Goal: Find specific page/section: Find specific page/section

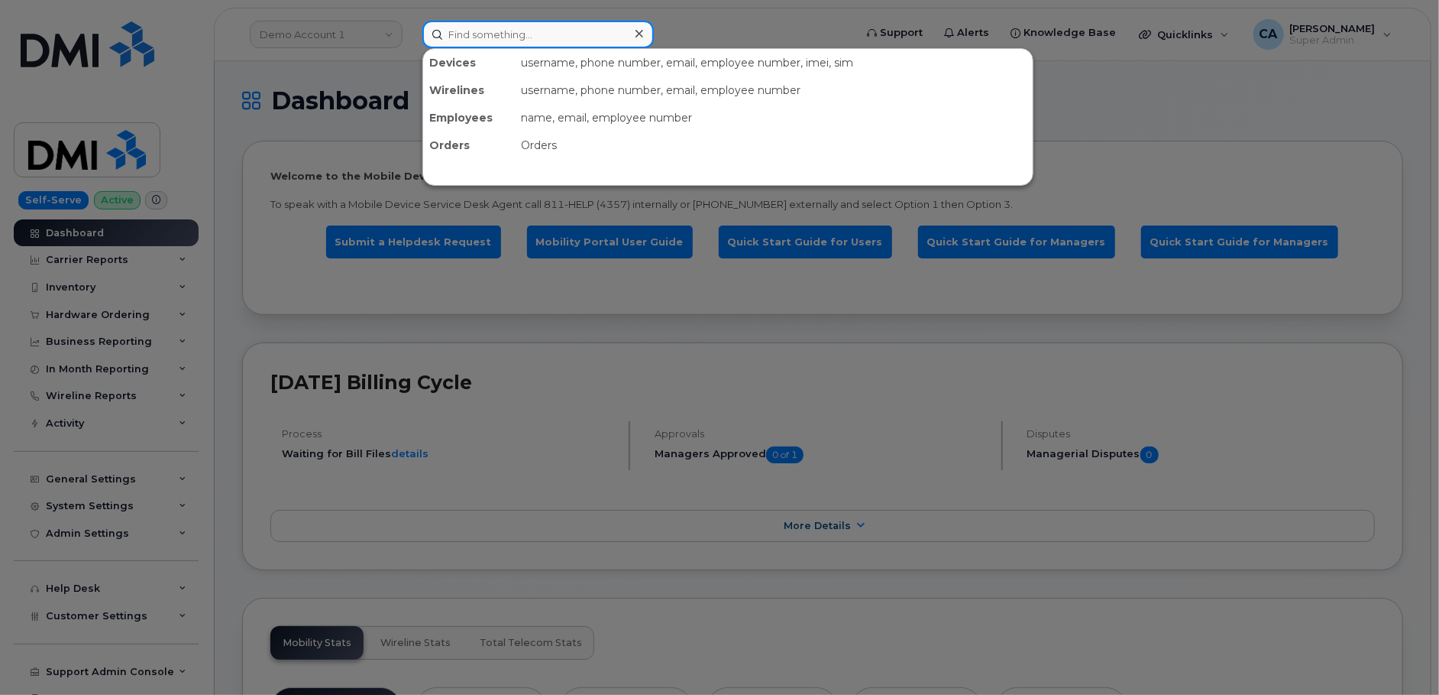
click at [480, 33] on input at bounding box center [539, 35] width 232 height 28
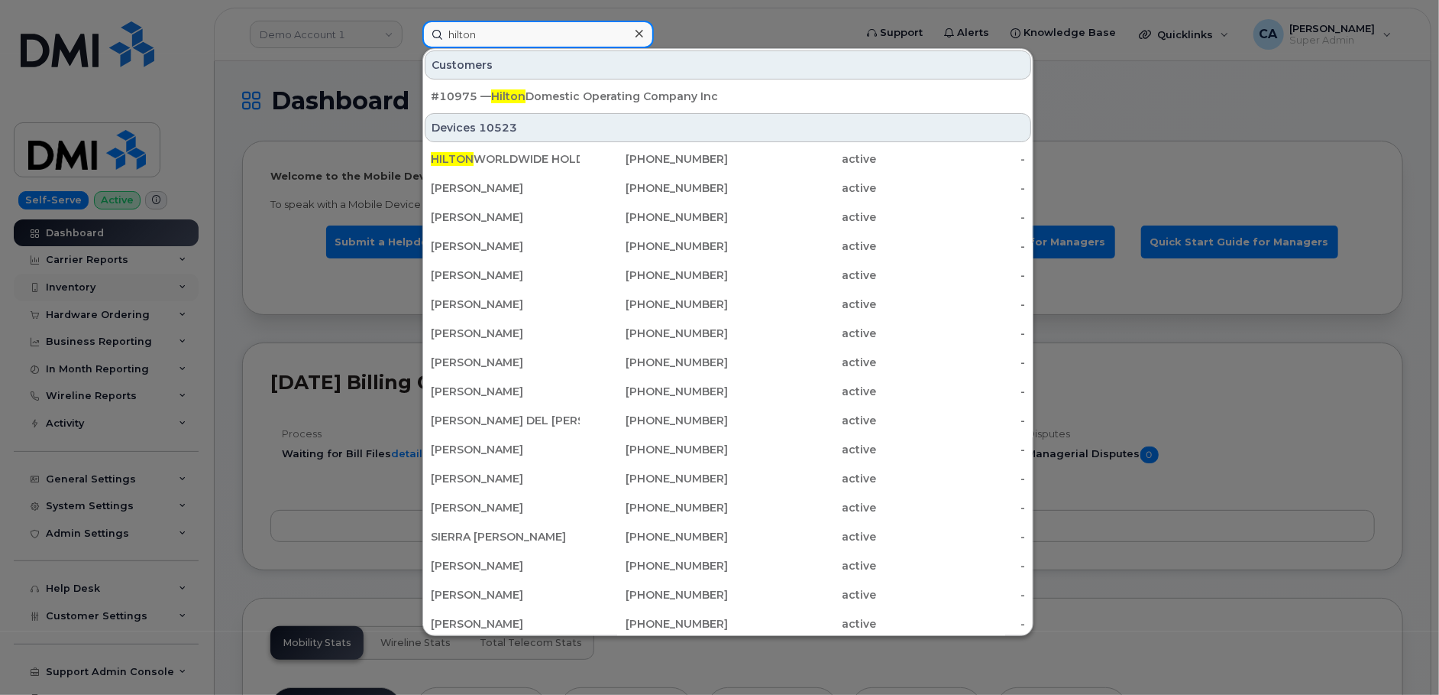
type input "hilton"
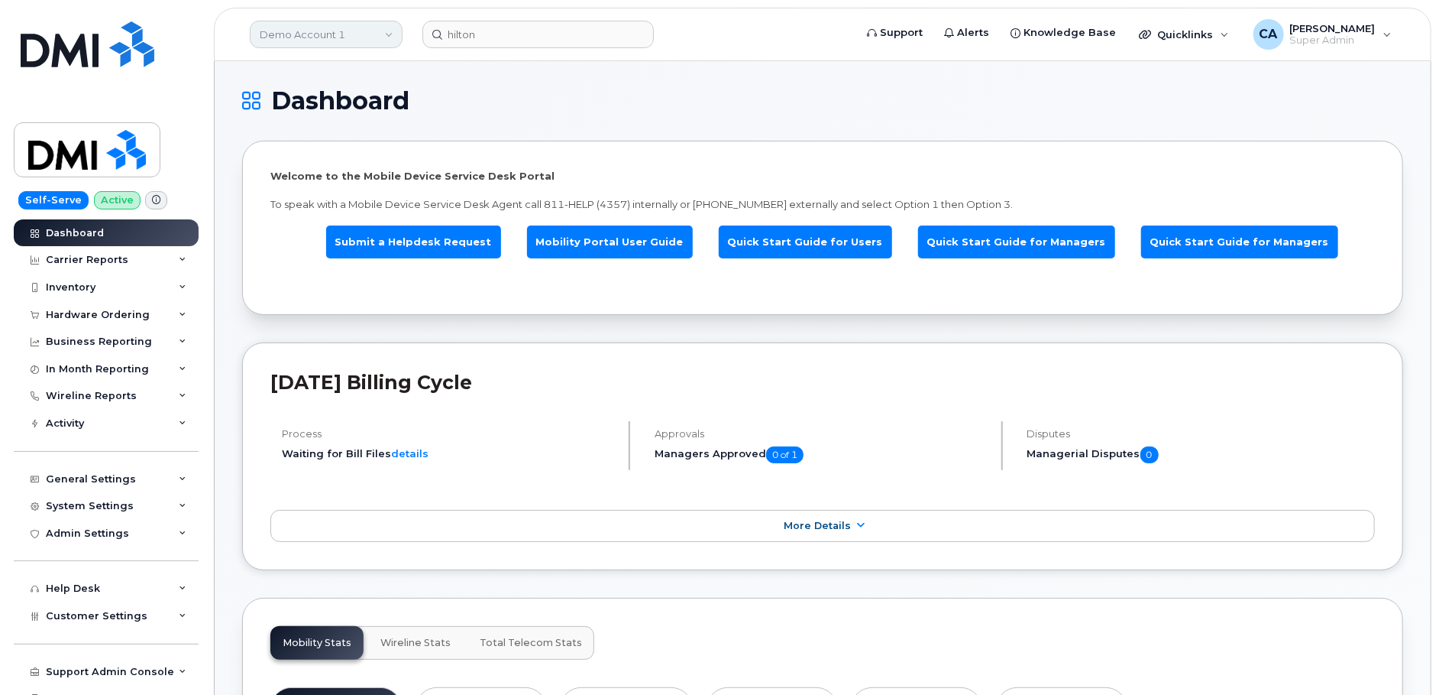
click at [299, 36] on link "Demo Account 1" at bounding box center [326, 35] width 153 height 28
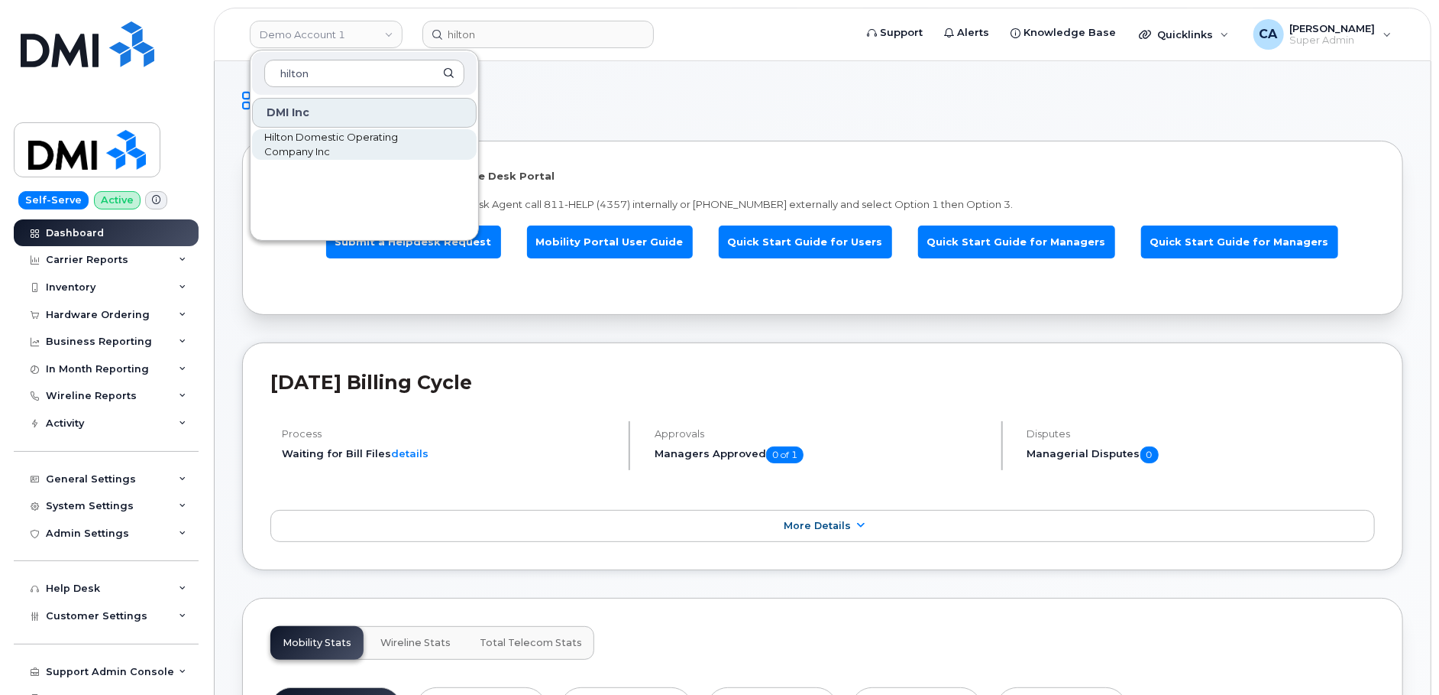
type input "hilton"
click at [316, 131] on span "Hilton Domestic Operating Company Inc" at bounding box center [352, 145] width 176 height 30
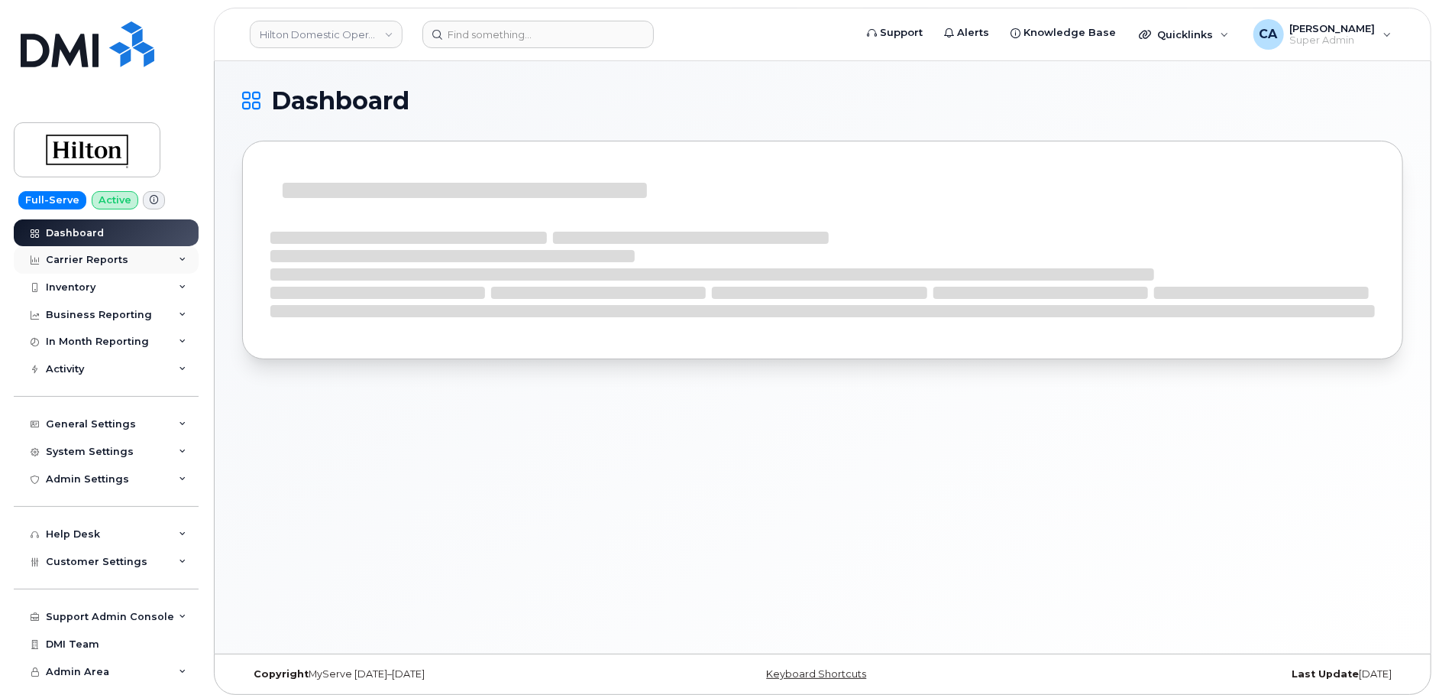
click at [88, 254] on div "Carrier Reports" at bounding box center [87, 260] width 83 height 12
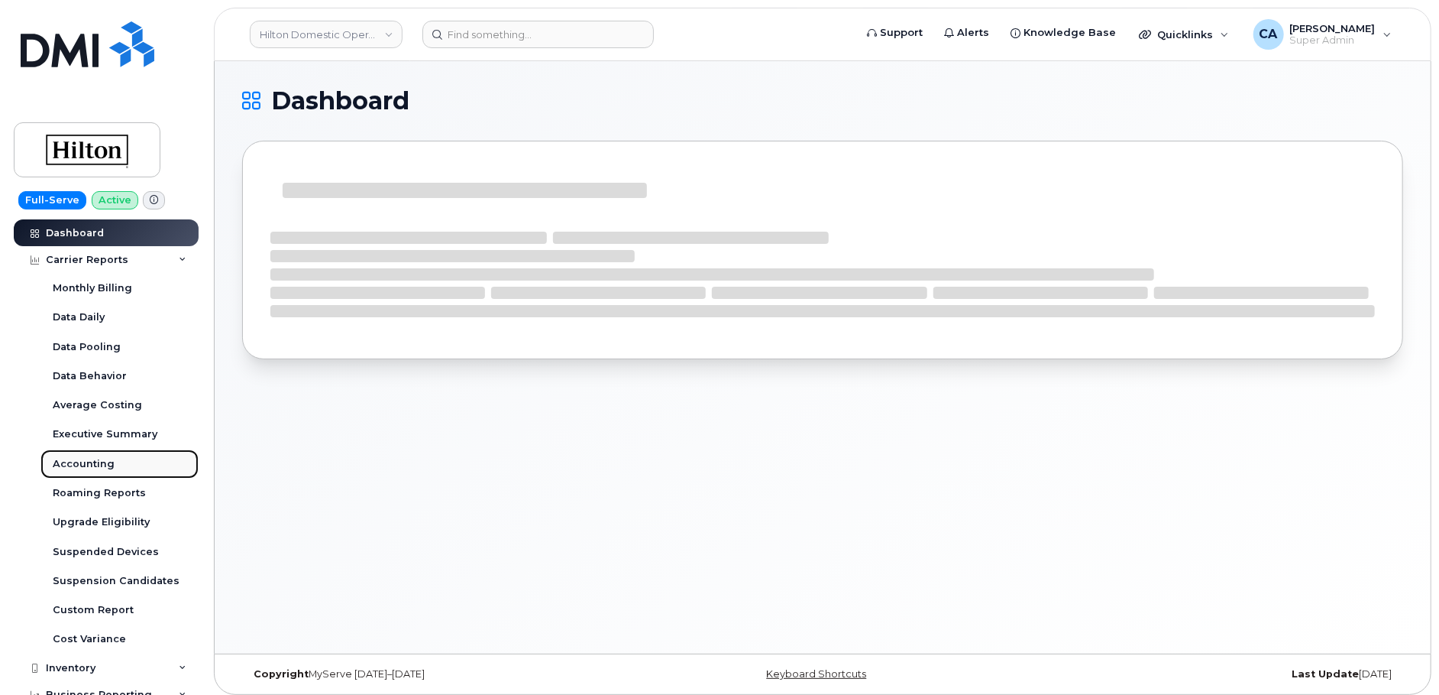
click at [86, 465] on div "Accounting" at bounding box center [84, 464] width 62 height 14
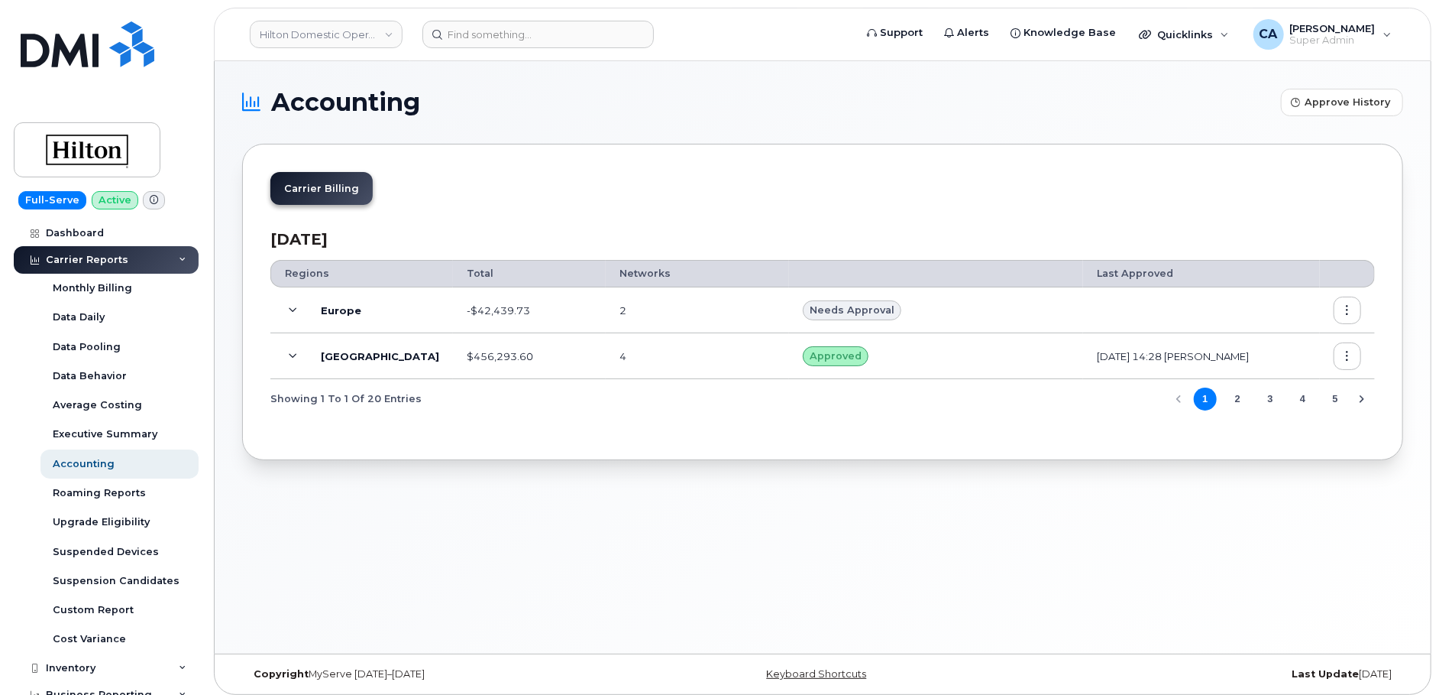
click at [290, 356] on icon at bounding box center [294, 356] width 8 height 8
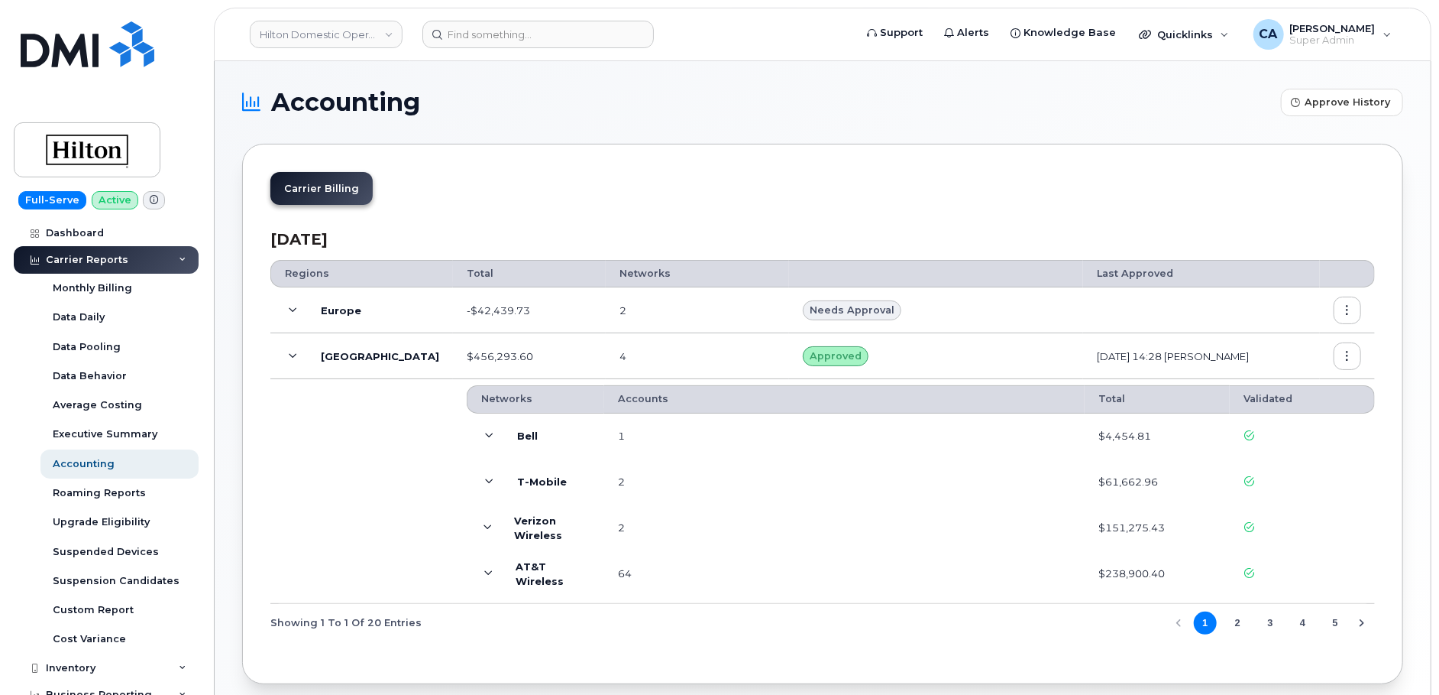
click at [481, 570] on span at bounding box center [489, 574] width 17 height 18
